Goal: Task Accomplishment & Management: Manage account settings

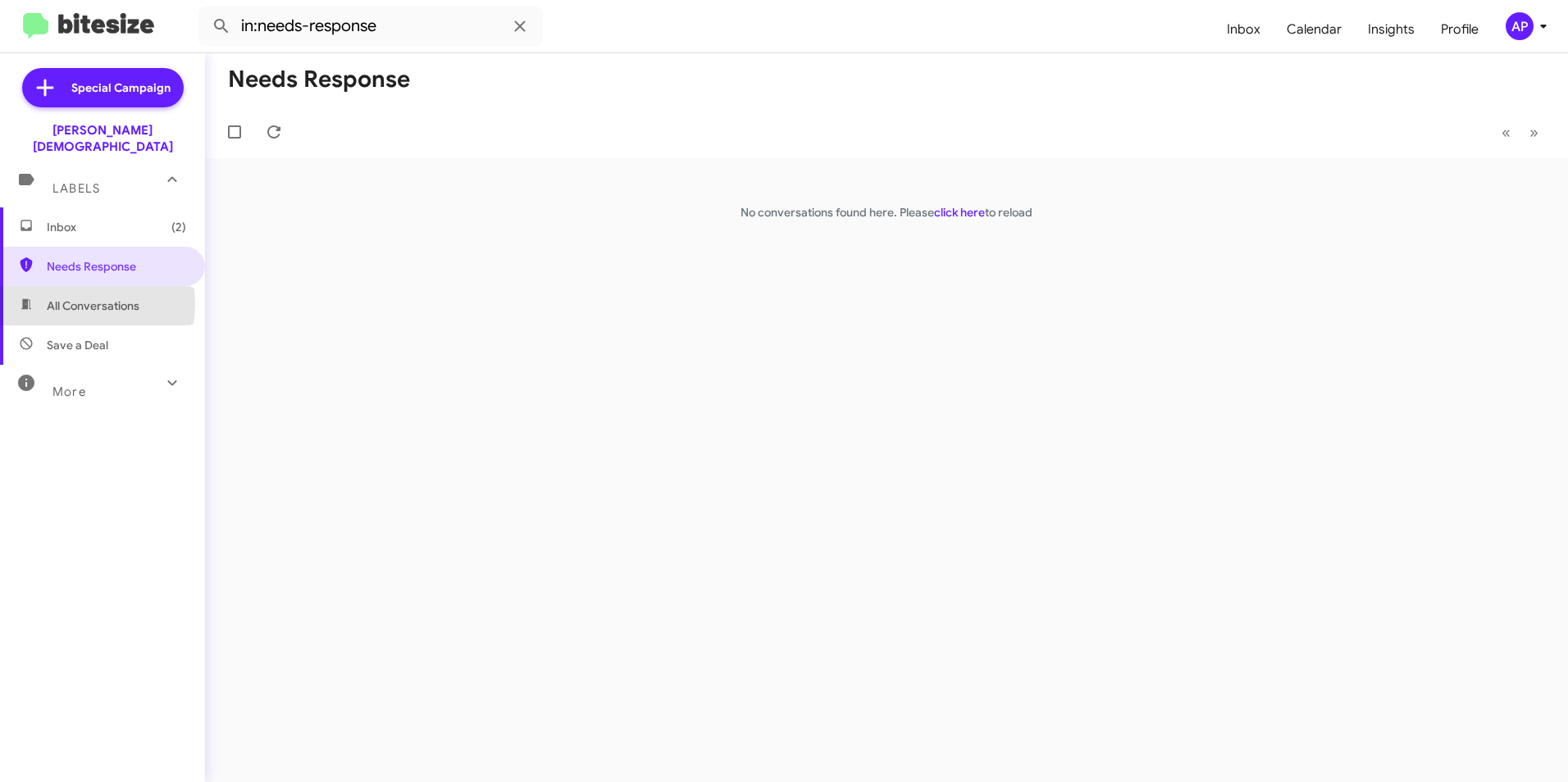
click at [75, 298] on span "All Conversations" at bounding box center [92, 306] width 92 height 17
type input "in:all-conversations"
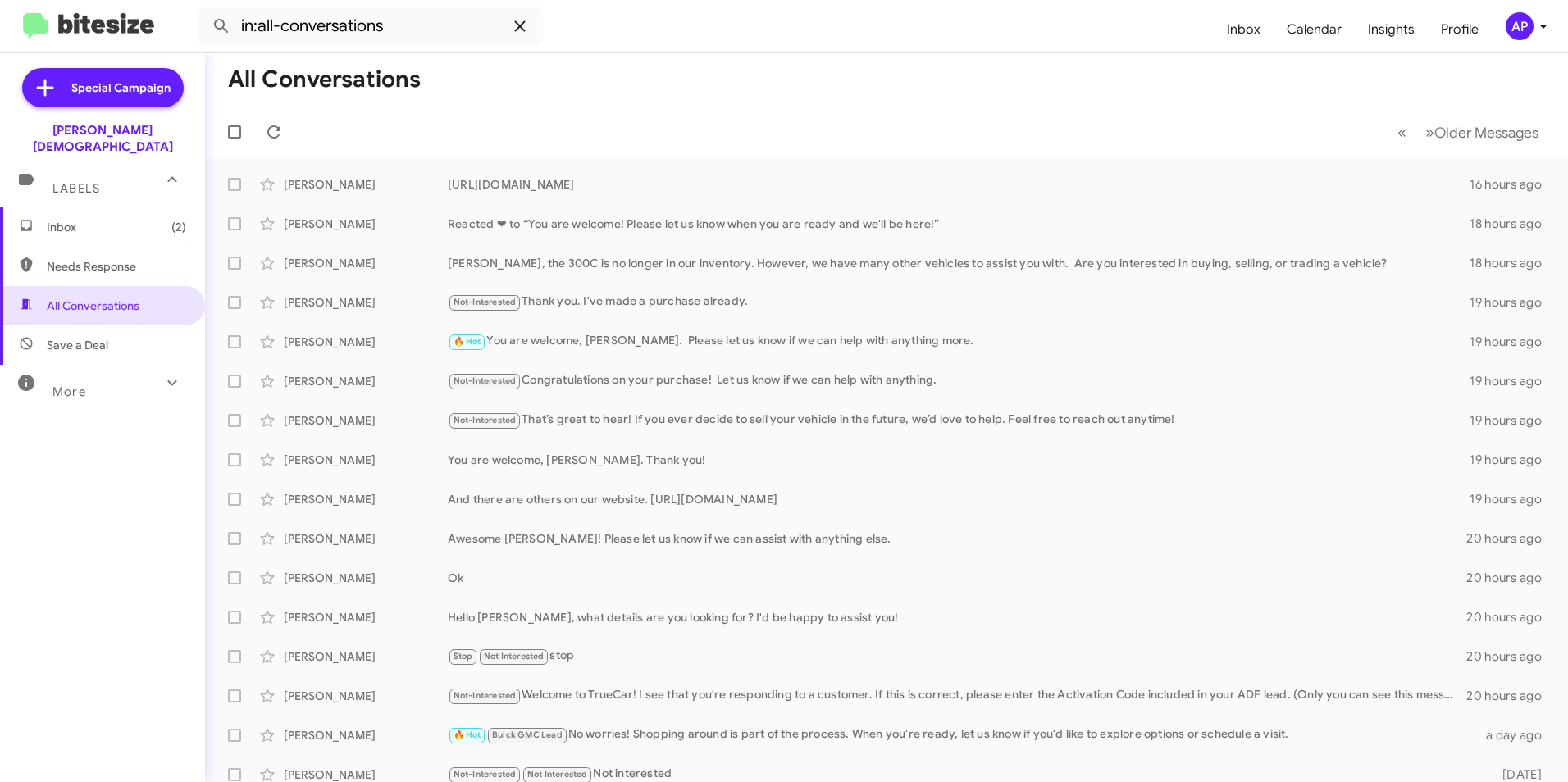
click at [516, 28] on icon at bounding box center [520, 27] width 20 height 20
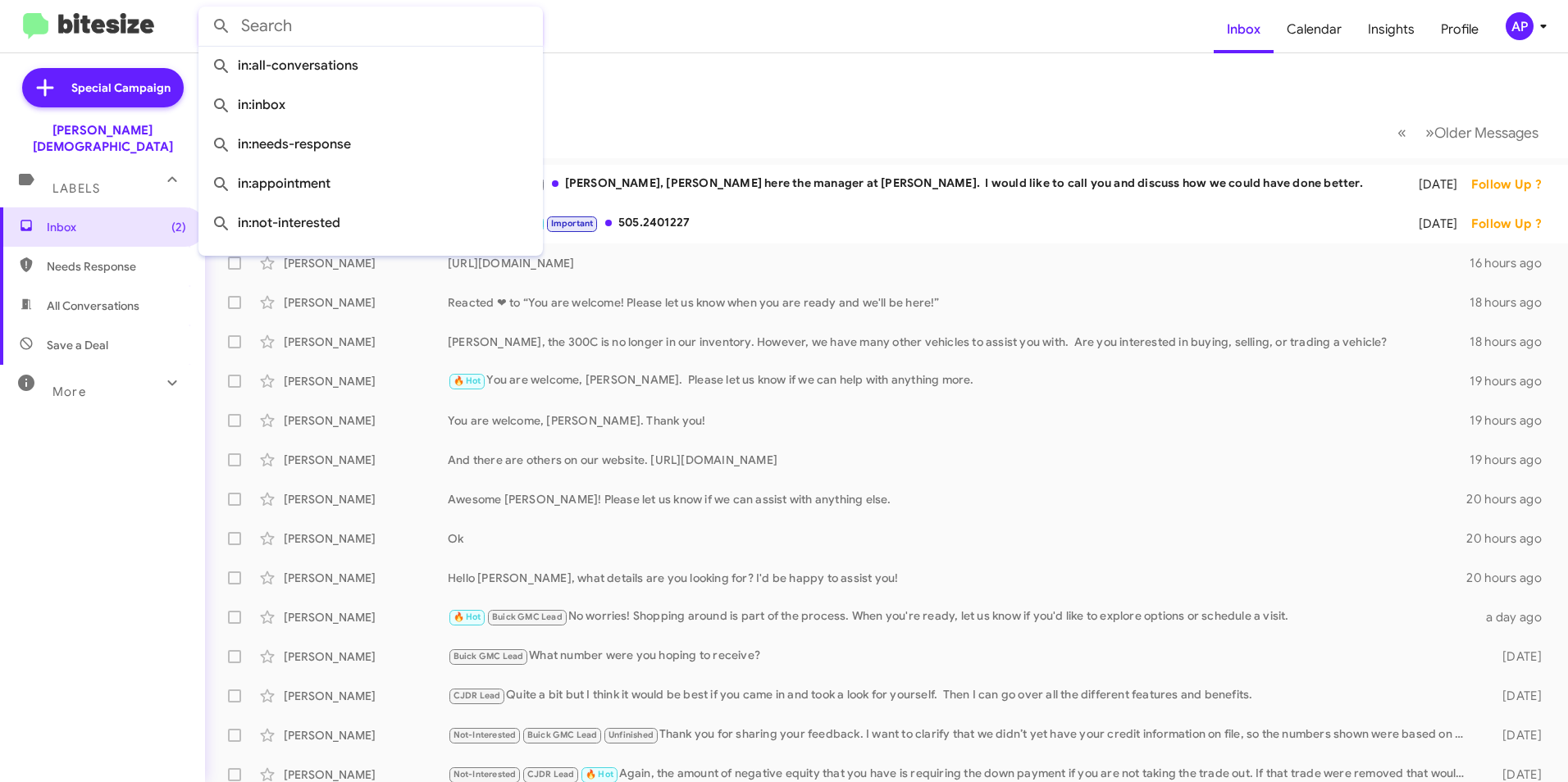
click at [383, 30] on input "text" at bounding box center [371, 26] width 344 height 39
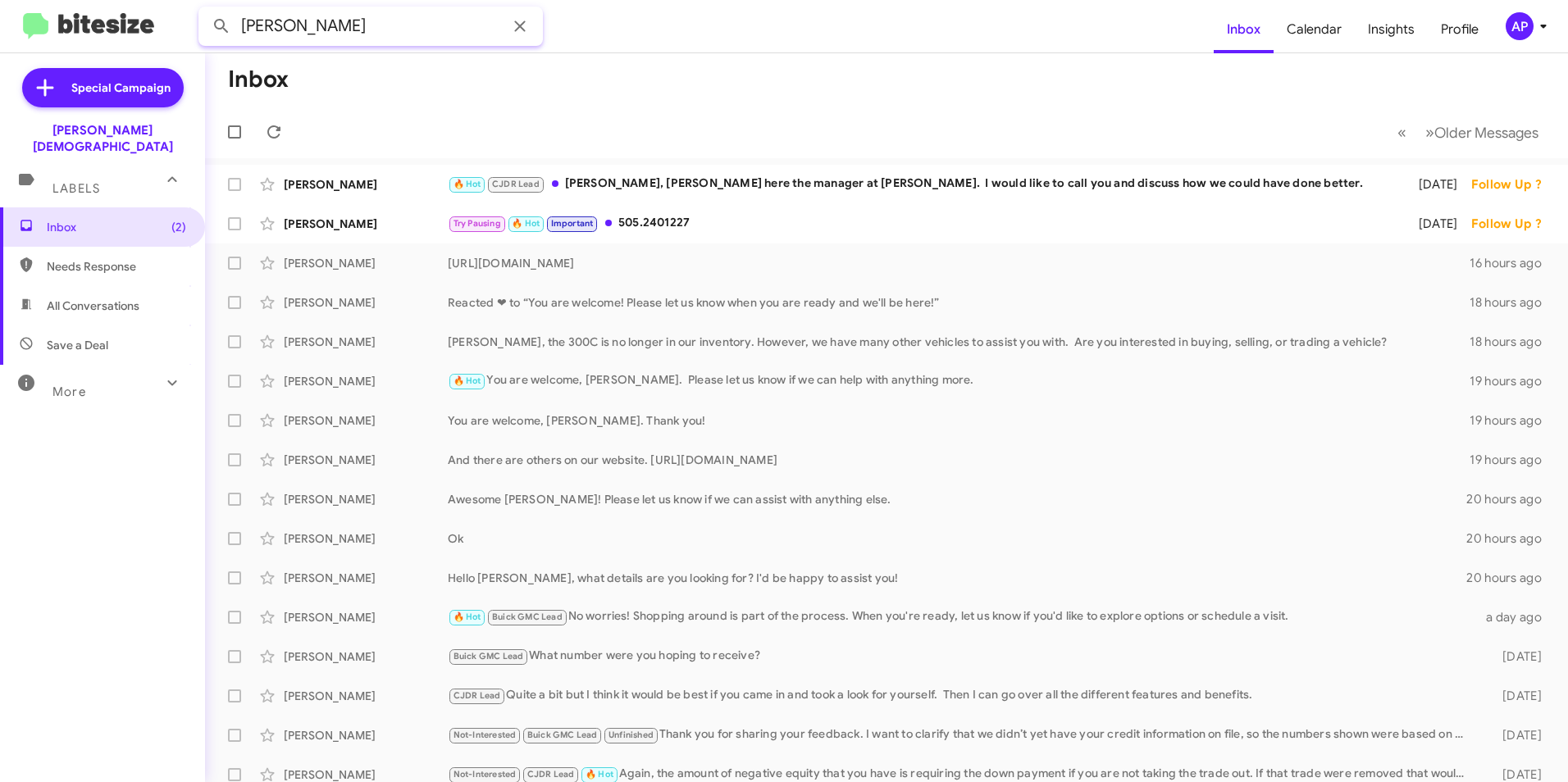
click at [205, 10] on button at bounding box center [220, 26] width 32 height 32
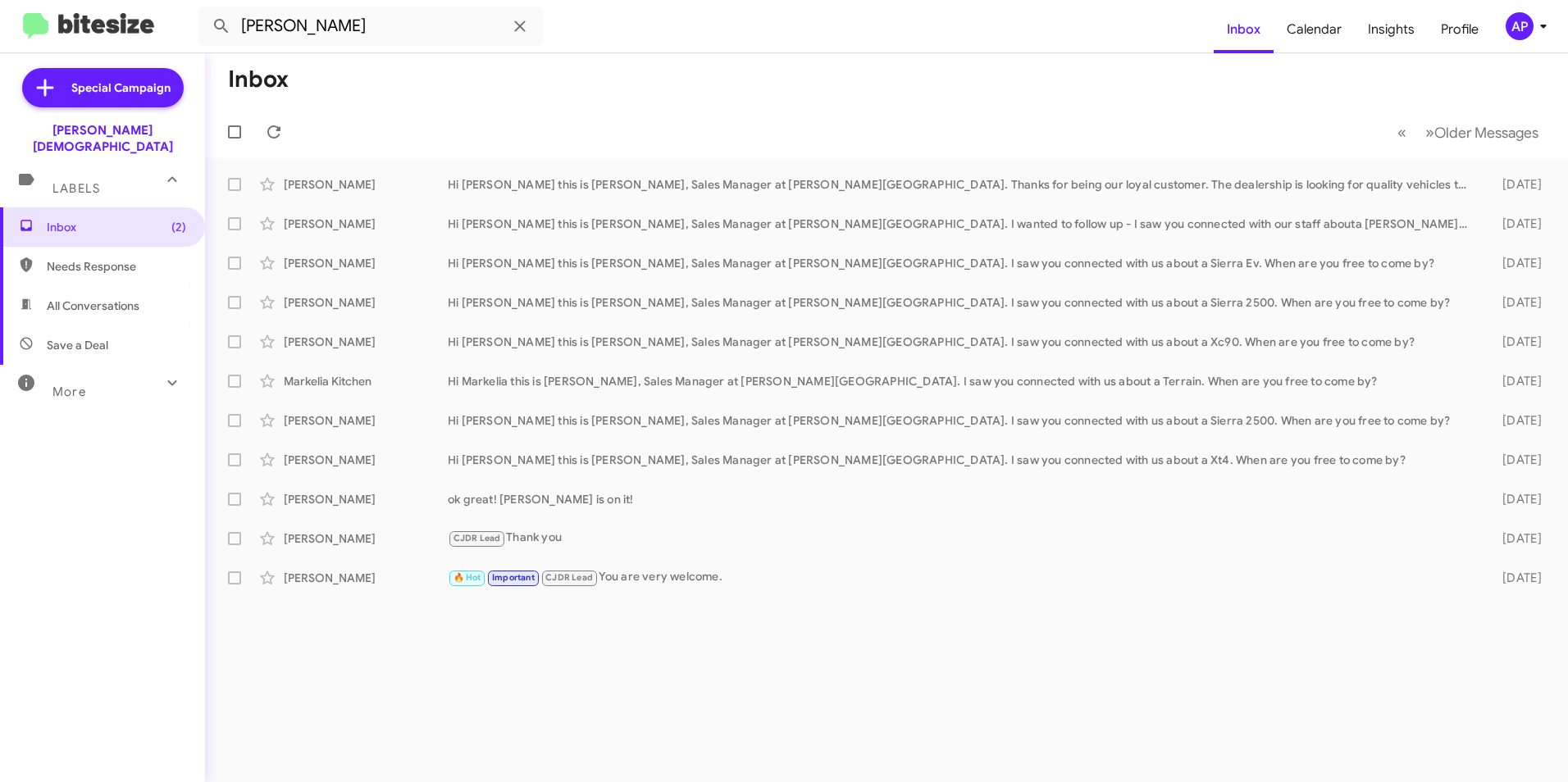
click at [403, 102] on mat-toolbar-row "Inbox" at bounding box center [886, 79] width 1363 height 52
click at [162, 373] on icon at bounding box center [172, 383] width 20 height 20
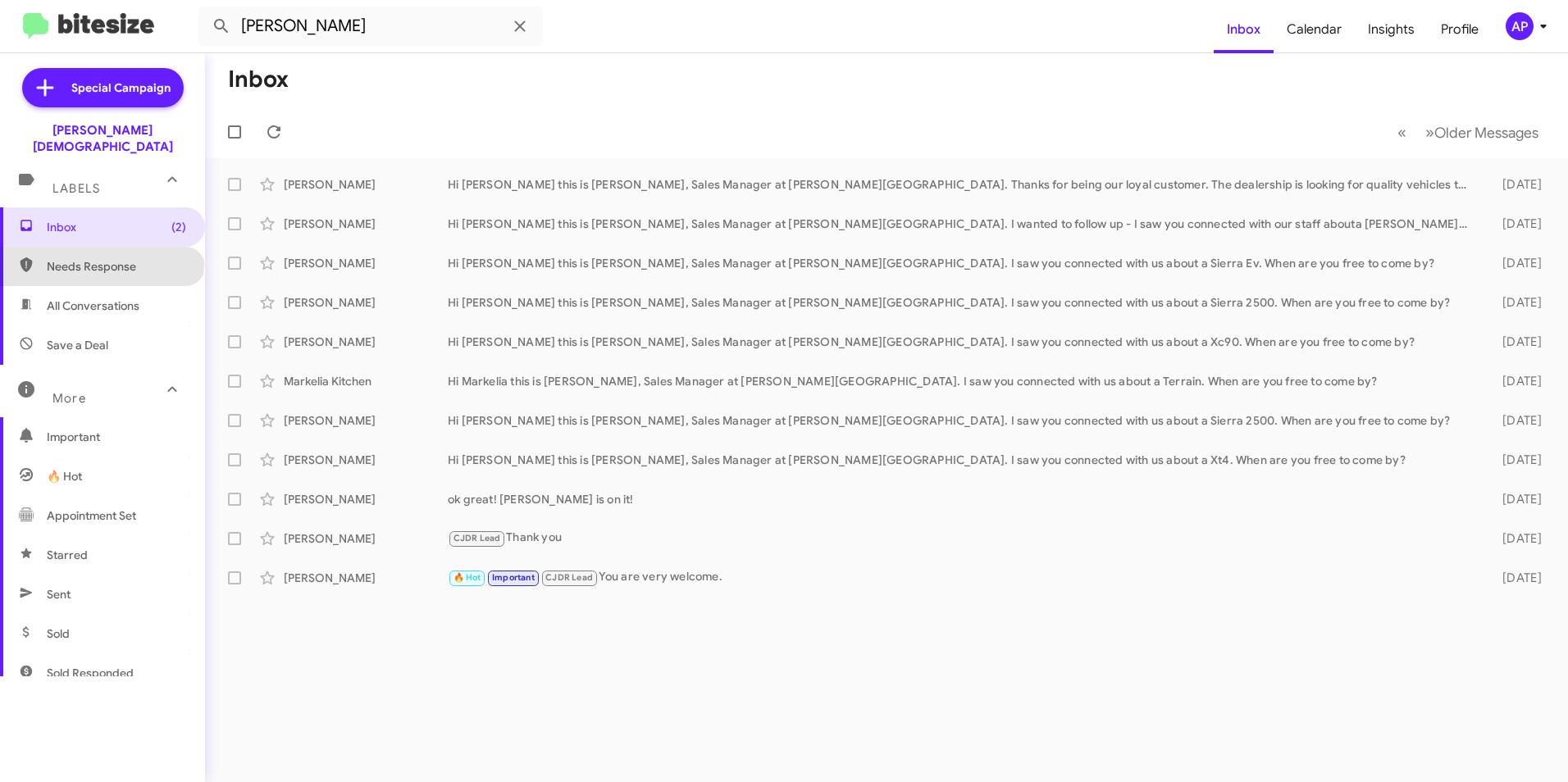
click at [101, 258] on span "Needs Response" at bounding box center [116, 266] width 140 height 17
type input "in:needs-response"
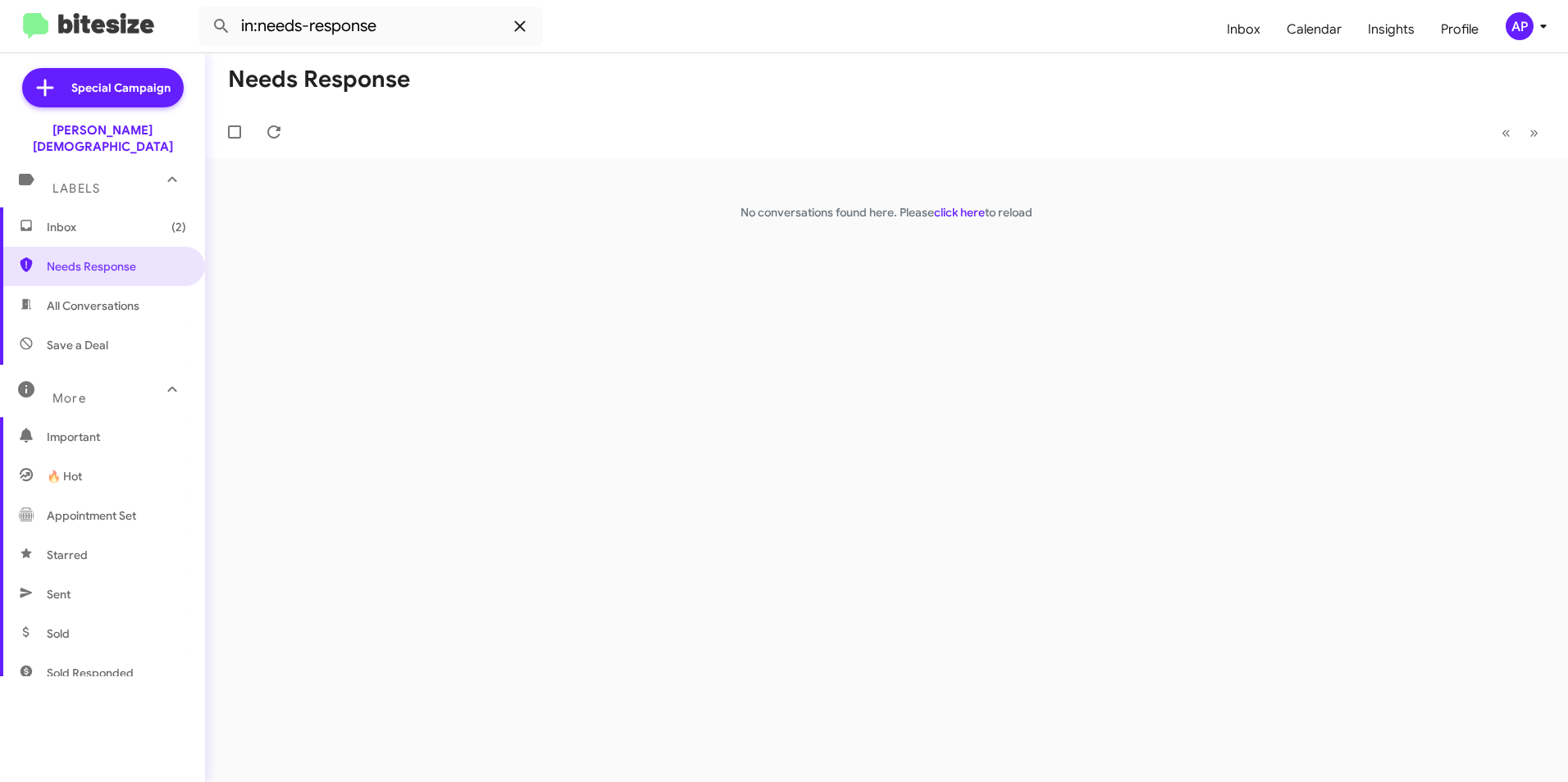
click at [509, 26] on span at bounding box center [519, 27] width 32 height 20
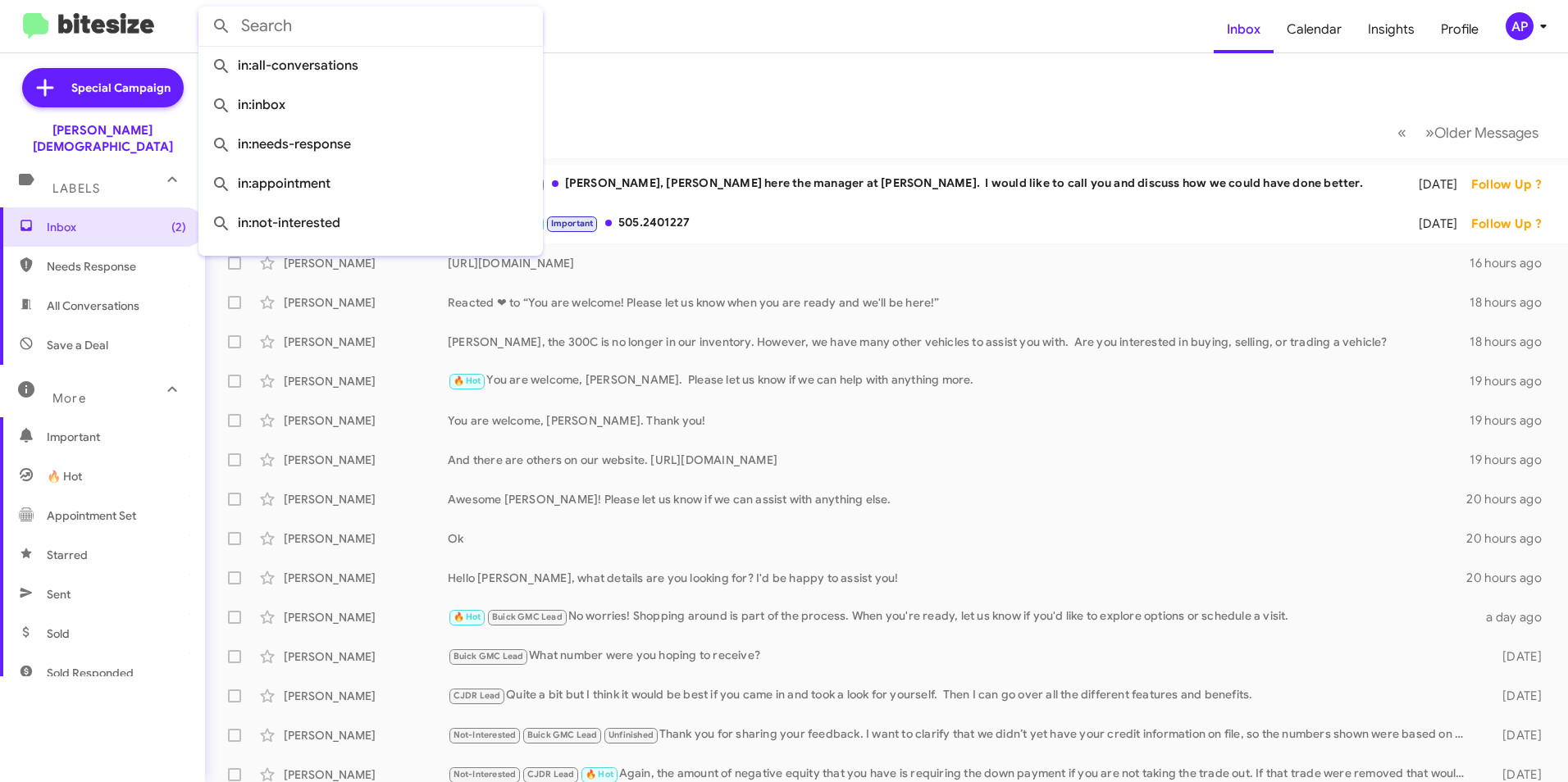
click at [685, 56] on mat-toolbar-row "Inbox" at bounding box center [886, 79] width 1363 height 52
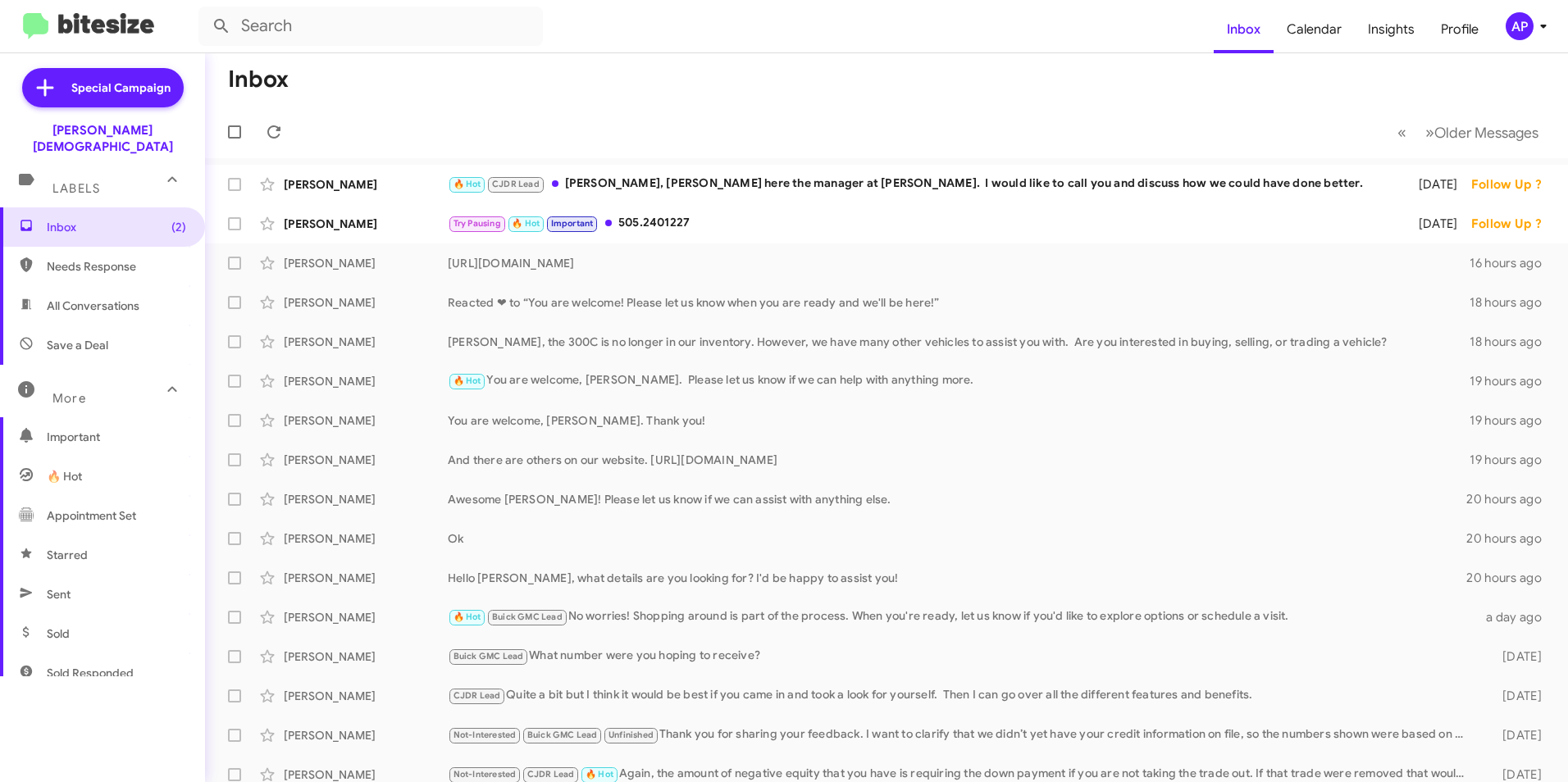
click at [68, 298] on span "All Conversations" at bounding box center [92, 306] width 92 height 17
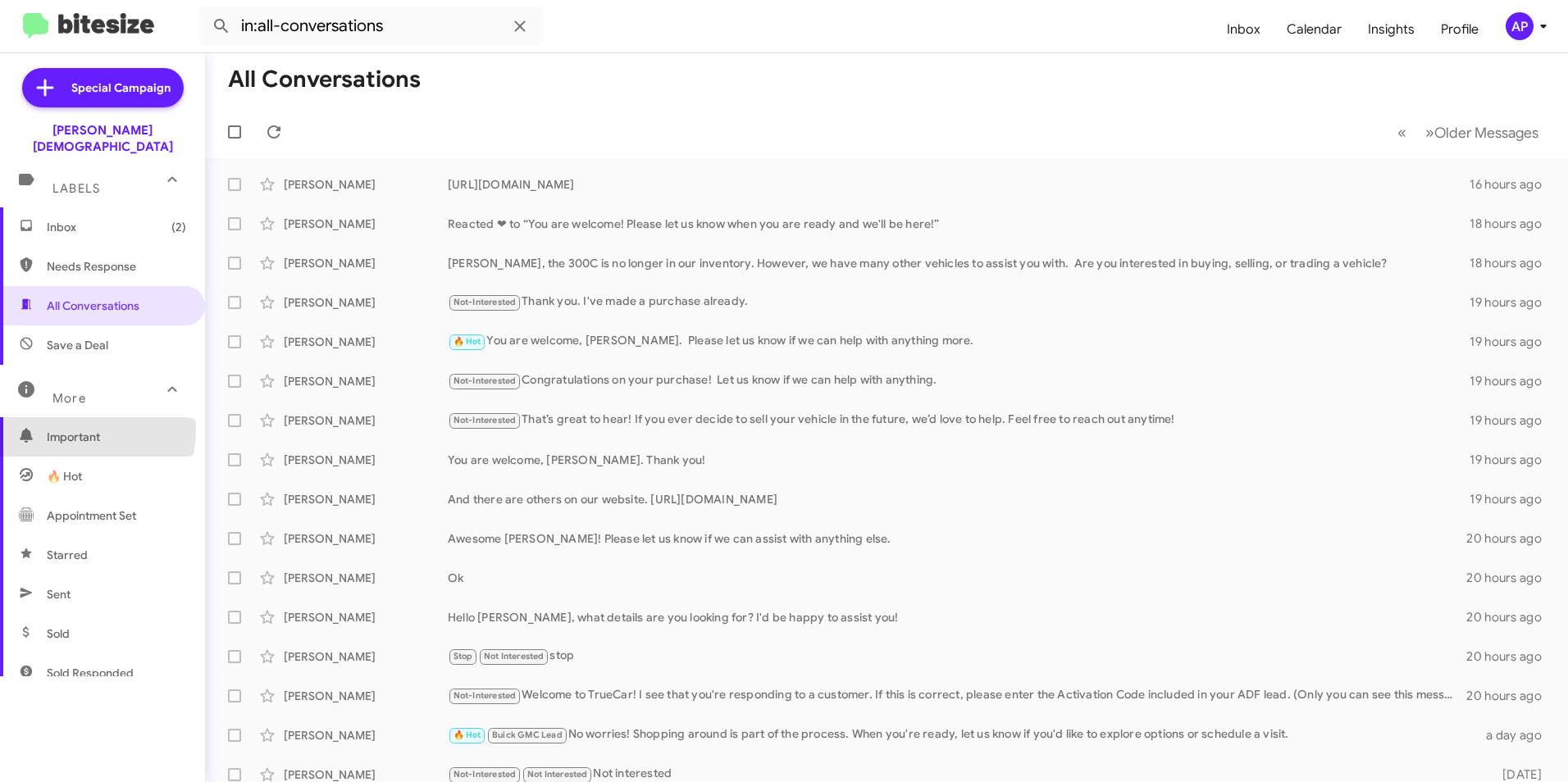
click at [66, 428] on span "Important" at bounding box center [116, 437] width 140 height 17
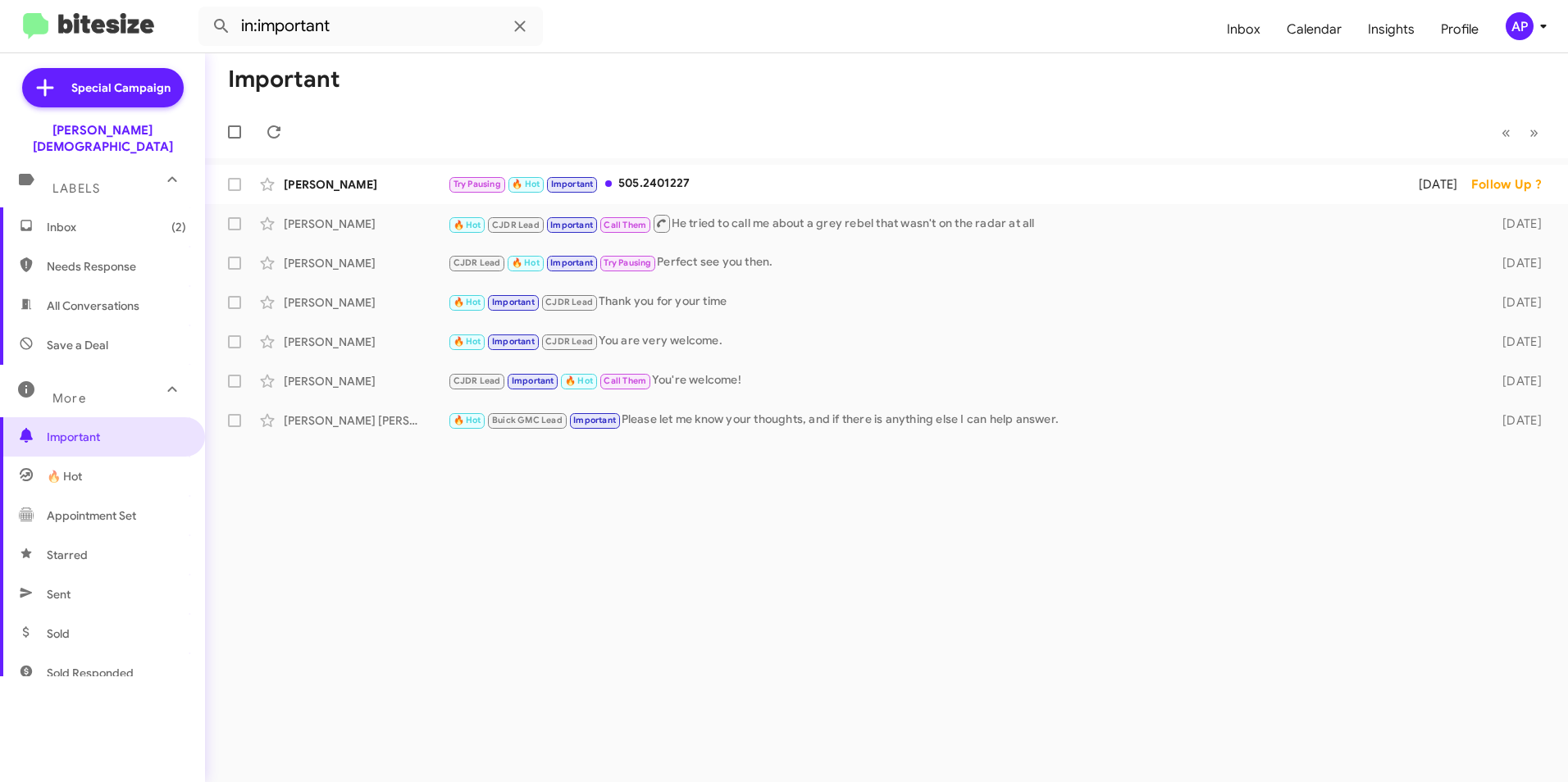
click at [419, 554] on div "Important « Previous » Next Jahoda Diane Try Pausing 🔥 Hot Important 505.240122…" at bounding box center [886, 418] width 1363 height 729
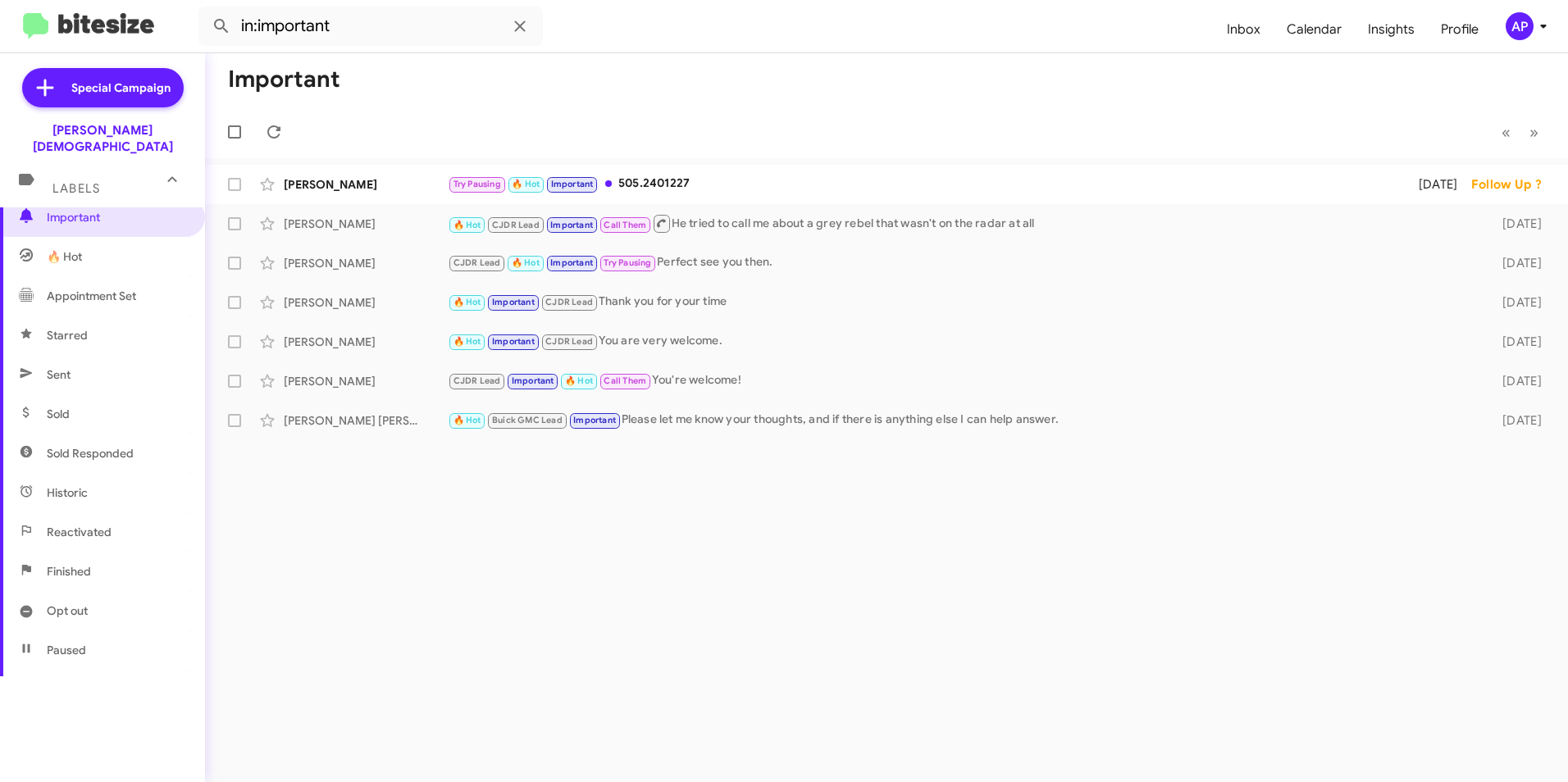
scroll to position [305, 0]
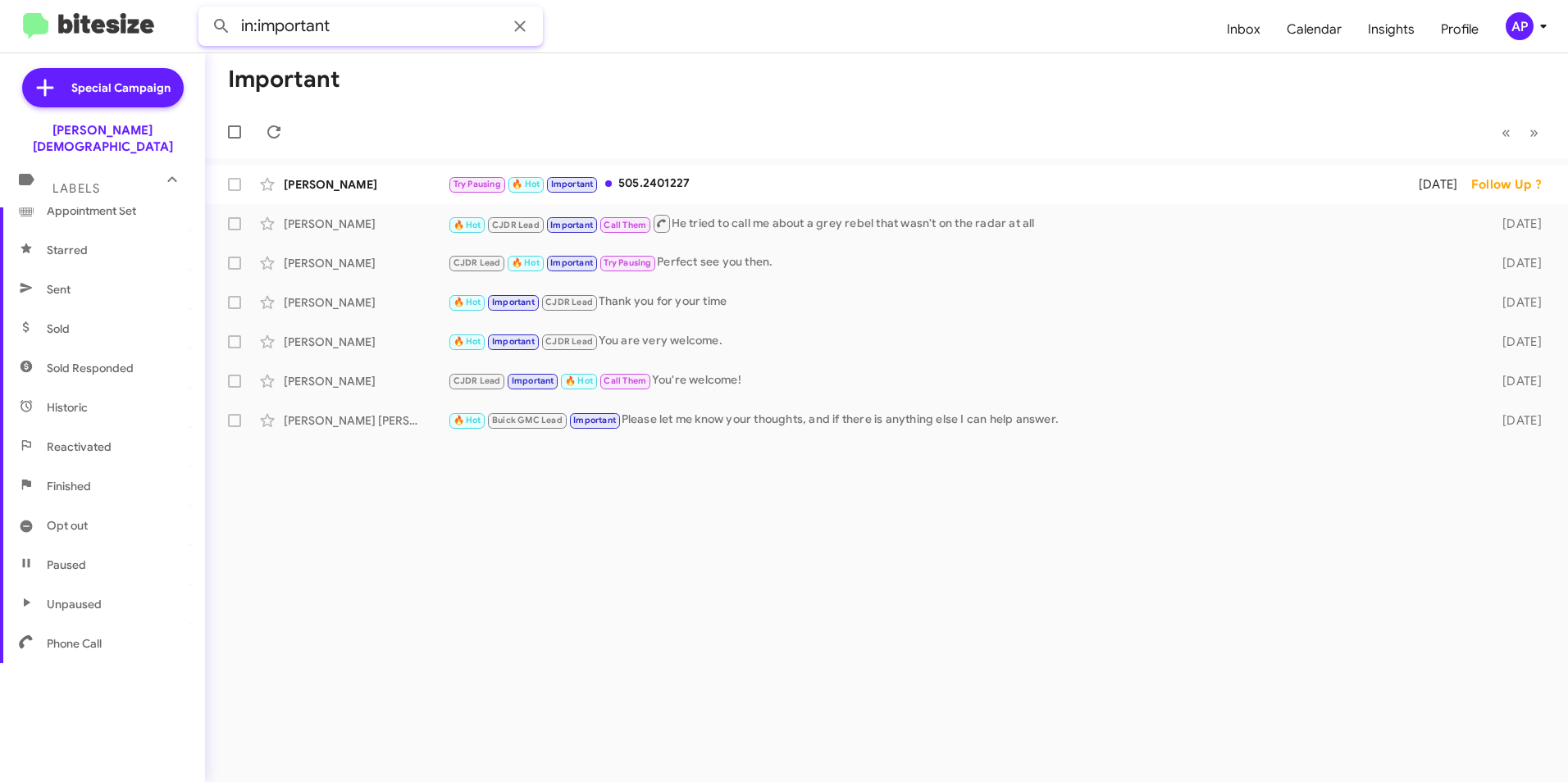
click at [341, 30] on input "in:important" at bounding box center [371, 26] width 344 height 39
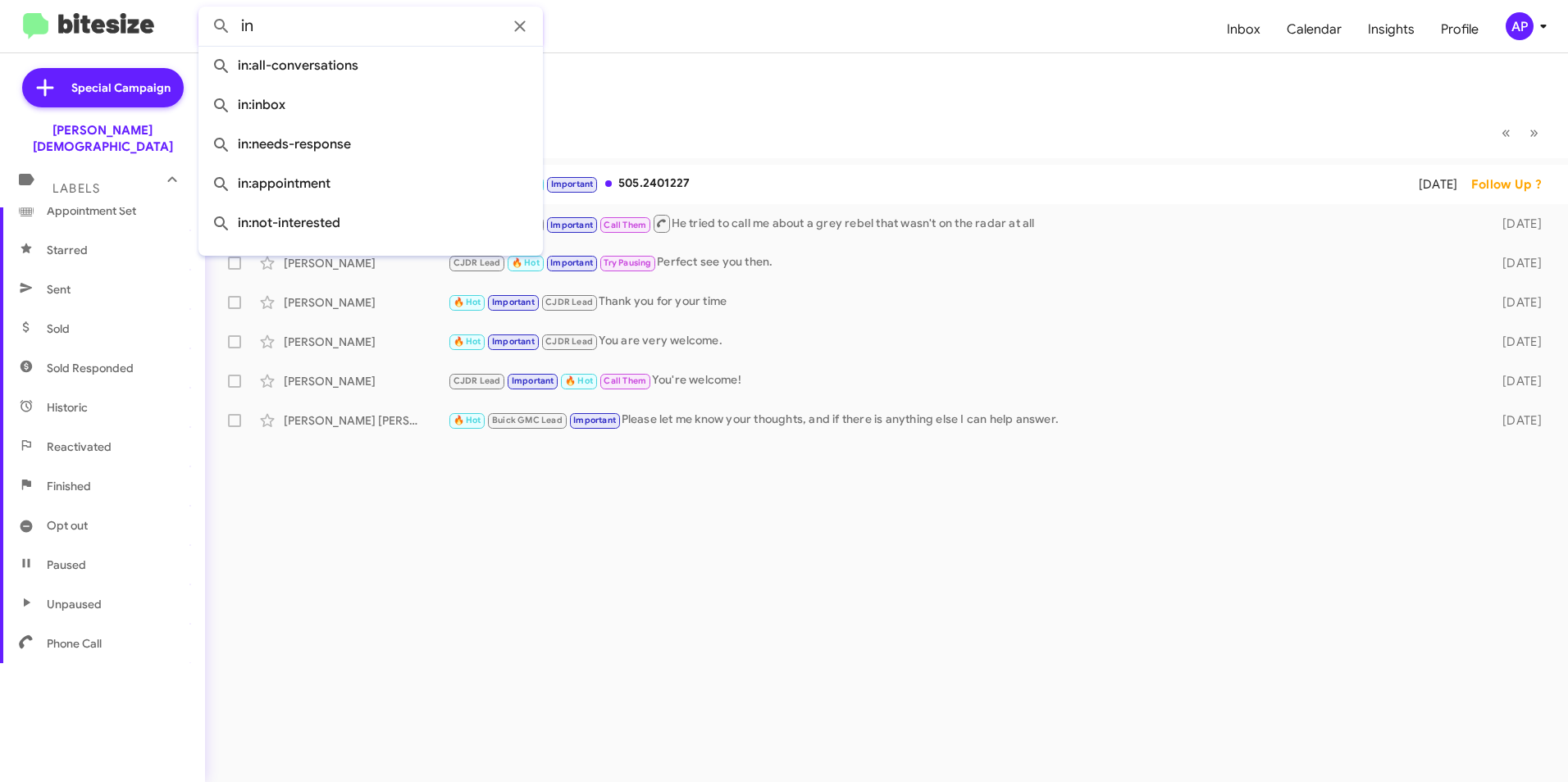
type input "i"
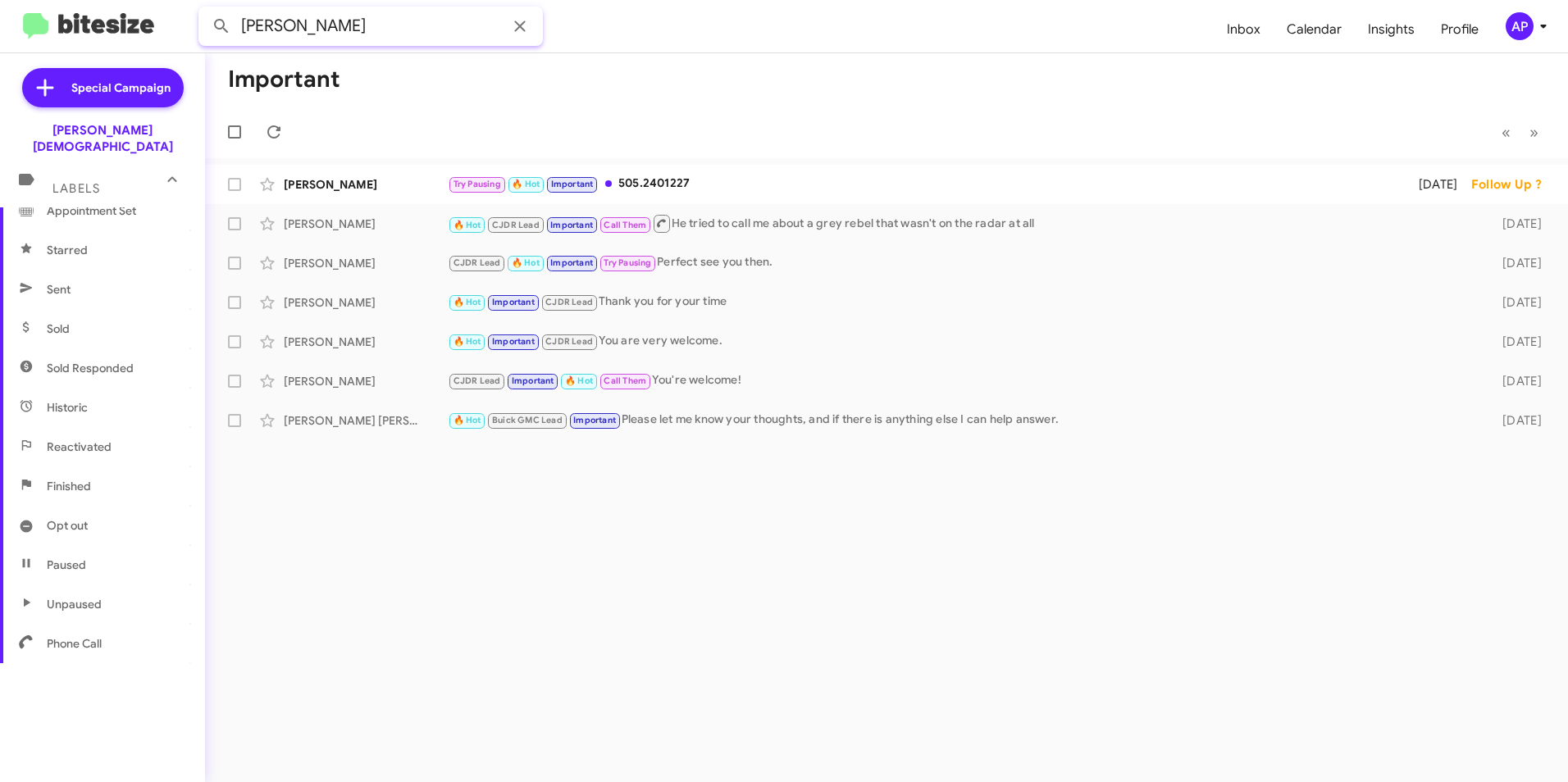
click at [205, 10] on button at bounding box center [220, 26] width 32 height 32
type input "mark blanton"
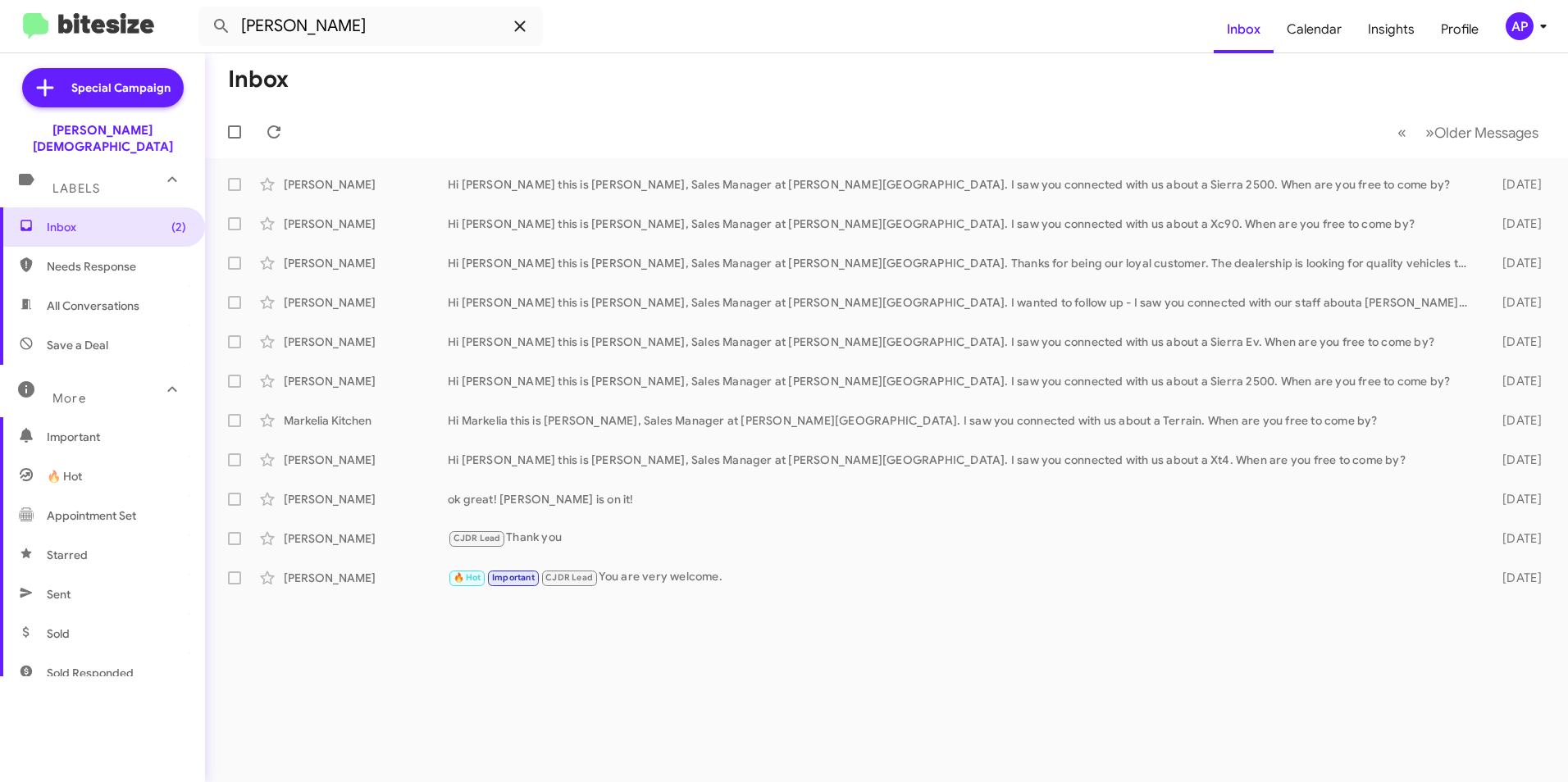
click at [518, 26] on icon at bounding box center [519, 26] width 11 height 11
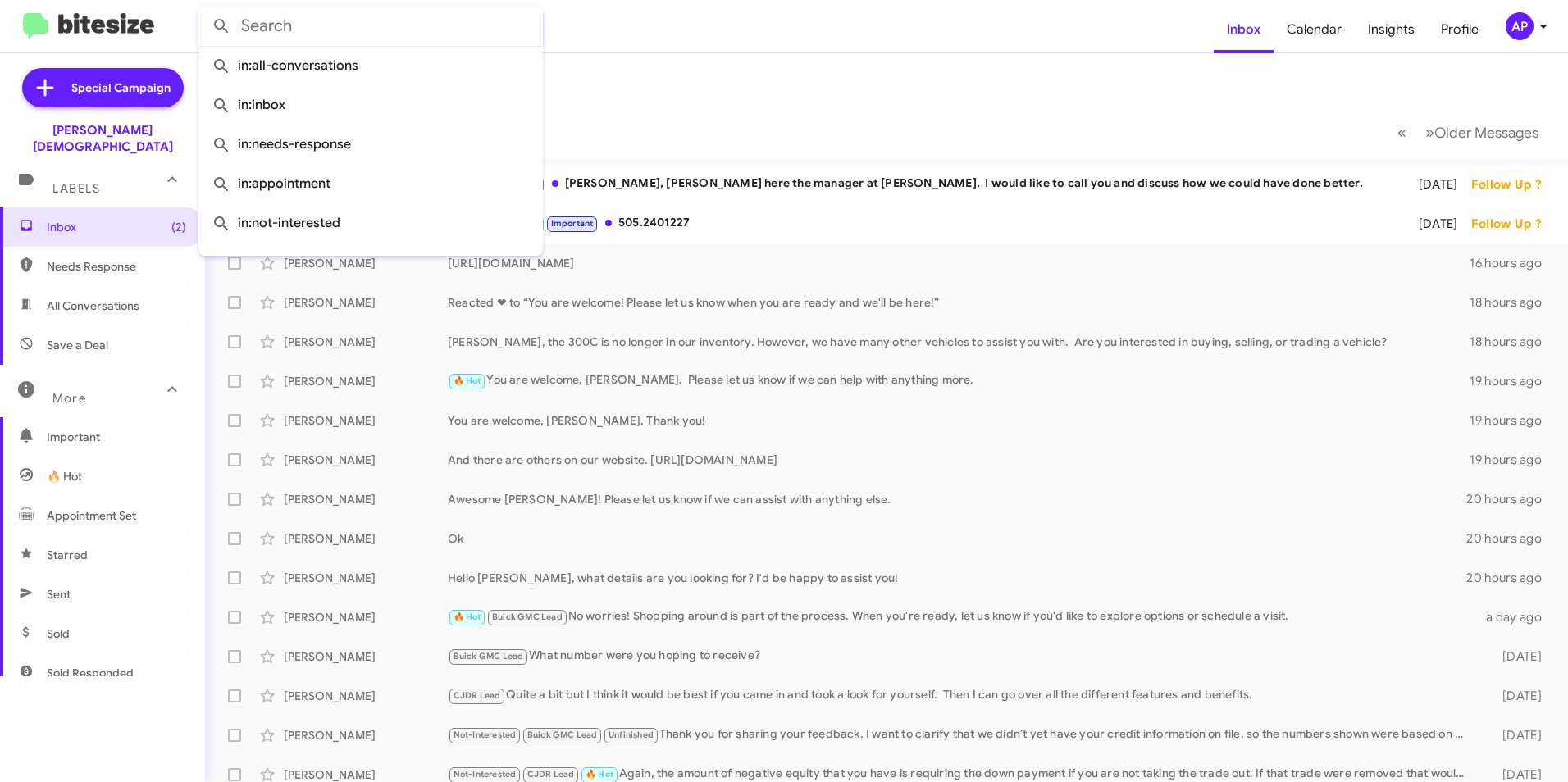
click at [655, 115] on mat-toolbar-row "« Previous » Next Older Messages" at bounding box center [886, 131] width 1363 height 52
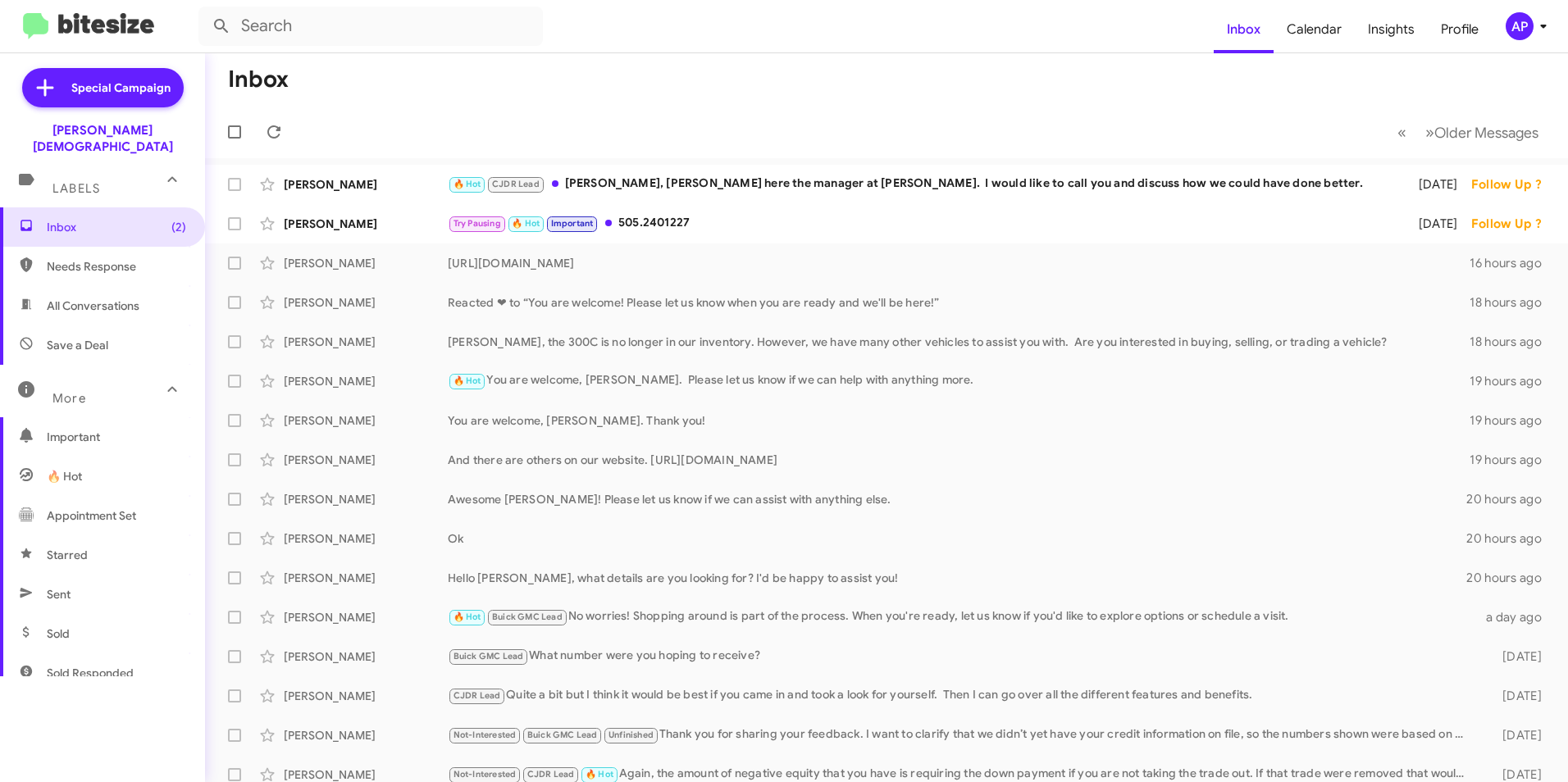
click at [622, 121] on mat-toolbar-row "« Previous » Next Older Messages" at bounding box center [886, 131] width 1363 height 52
click at [487, 104] on mat-toolbar-row "Inbox" at bounding box center [886, 79] width 1363 height 52
click at [73, 258] on span "Needs Response" at bounding box center [116, 266] width 140 height 17
type input "in:needs-response"
